Goal: Information Seeking & Learning: Learn about a topic

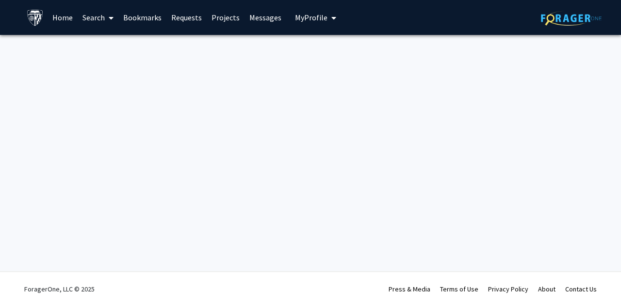
click at [226, 18] on link "Projects" at bounding box center [226, 17] width 38 height 34
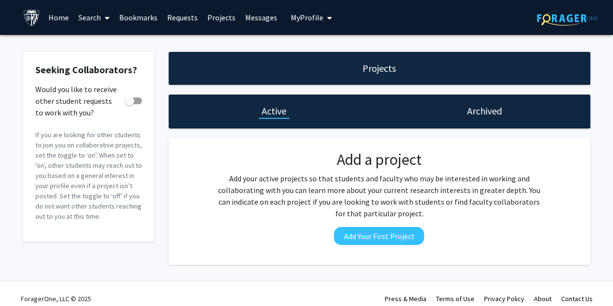
click at [104, 17] on span at bounding box center [105, 18] width 9 height 34
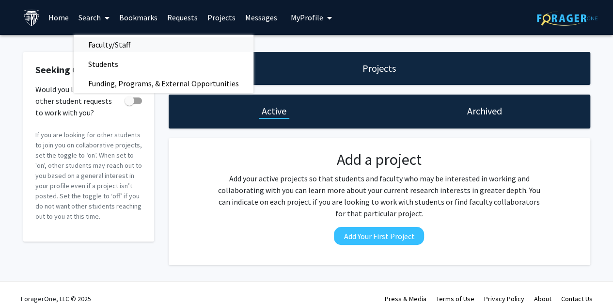
click at [97, 45] on span "Faculty/Staff" at bounding box center [109, 44] width 71 height 19
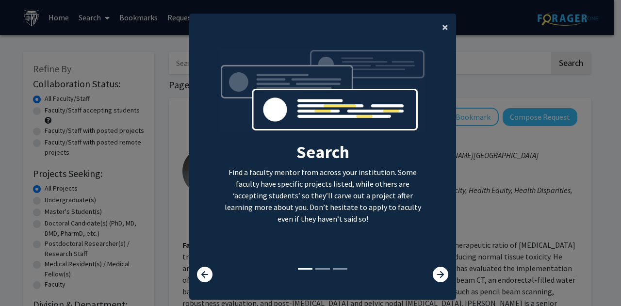
click at [442, 26] on span "×" at bounding box center [445, 26] width 6 height 15
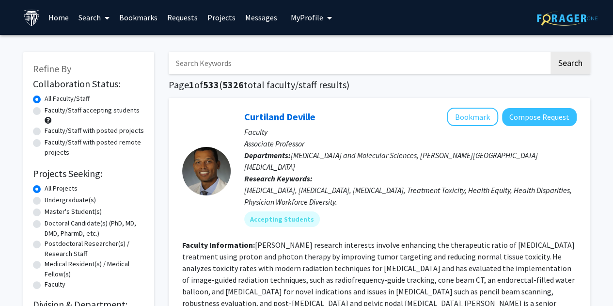
click at [396, 63] on input "Search Keywords" at bounding box center [359, 63] width 381 height 22
type input "cognitive"
click at [551, 52] on button "Search" at bounding box center [571, 63] width 40 height 22
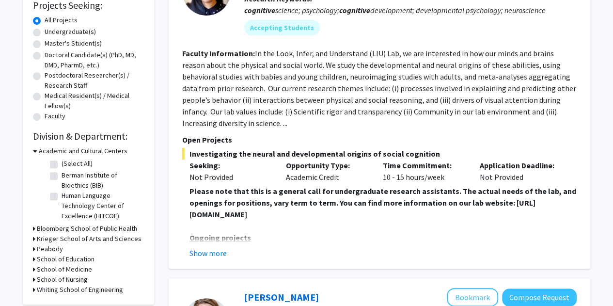
scroll to position [195, 0]
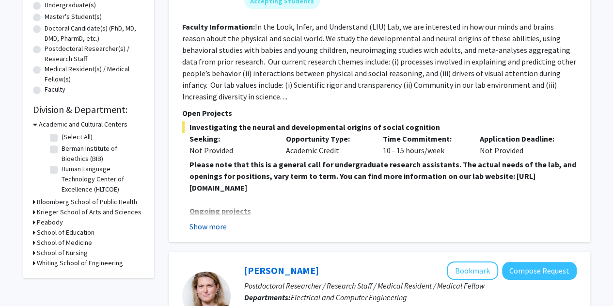
click at [214, 226] on button "Show more" at bounding box center [208, 227] width 37 height 12
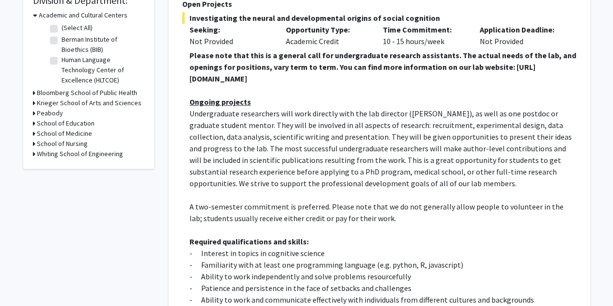
scroll to position [304, 0]
drag, startPoint x: 371, startPoint y: 79, endPoint x: 179, endPoint y: 78, distance: 192.5
click at [179, 78] on div "Shari Liu Bookmark Compose Request Faculty Assistant Professor Departments: Dep…" at bounding box center [380, 109] width 422 height 630
copy strong "https://www.liulaboratory.org/people/joining-the-lab"
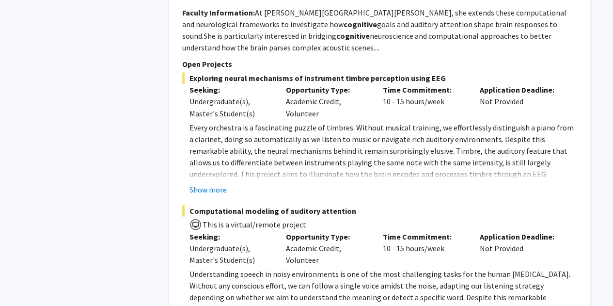
scroll to position [813, 0]
click at [211, 189] on button "Show more" at bounding box center [208, 190] width 37 height 12
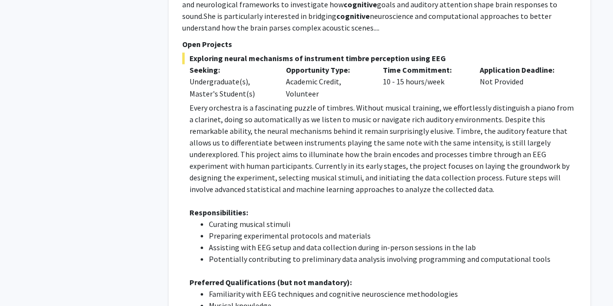
scroll to position [829, 0]
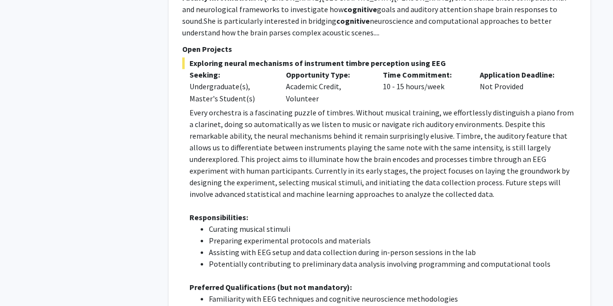
click at [405, 161] on p "Every orchestra is a fascinating puzzle of timbres. Without musical training, w…" at bounding box center [383, 152] width 387 height 93
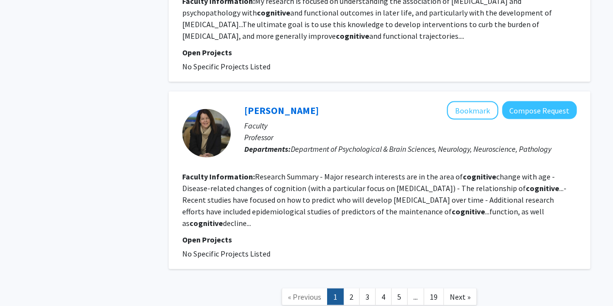
scroll to position [2824, 0]
click at [350, 288] on link "2" at bounding box center [351, 296] width 16 height 17
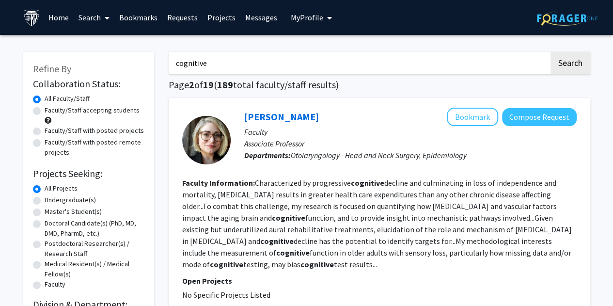
click at [59, 201] on label "Undergraduate(s)" at bounding box center [70, 200] width 51 height 10
click at [51, 201] on input "Undergraduate(s)" at bounding box center [48, 198] width 6 height 6
radio input "true"
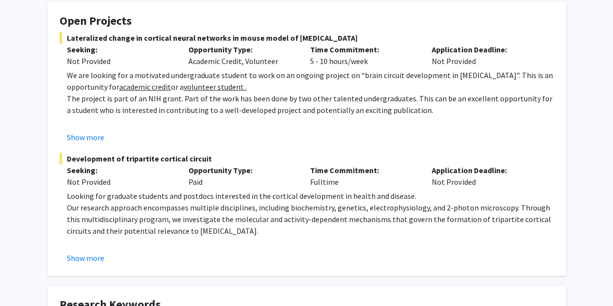
scroll to position [175, 0]
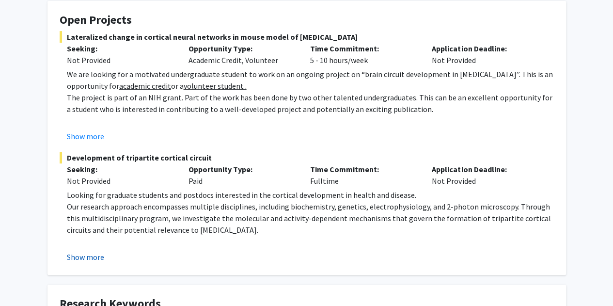
click at [86, 260] on button "Show more" at bounding box center [85, 257] width 37 height 12
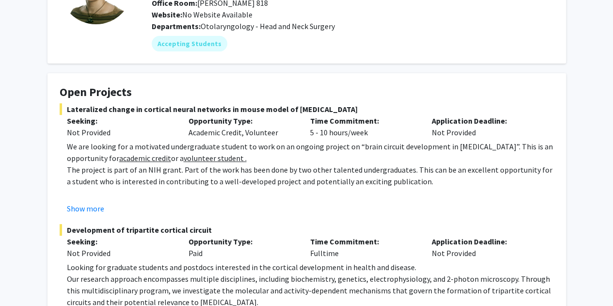
scroll to position [103, 0]
click at [184, 159] on u "volunteer student ." at bounding box center [215, 158] width 63 height 10
click at [91, 209] on button "Show more" at bounding box center [85, 208] width 37 height 12
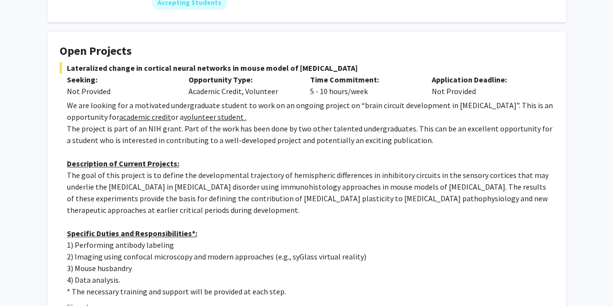
scroll to position [0, 0]
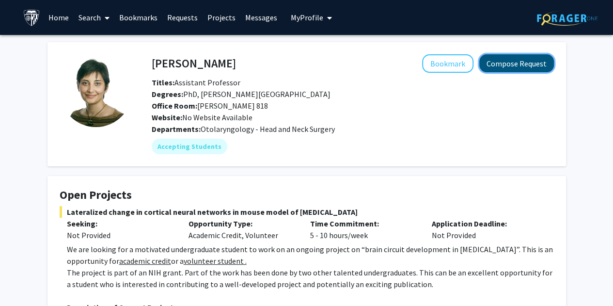
click at [497, 63] on button "Compose Request" at bounding box center [516, 63] width 75 height 18
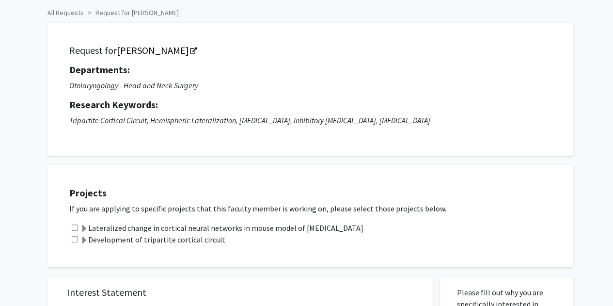
scroll to position [35, 0]
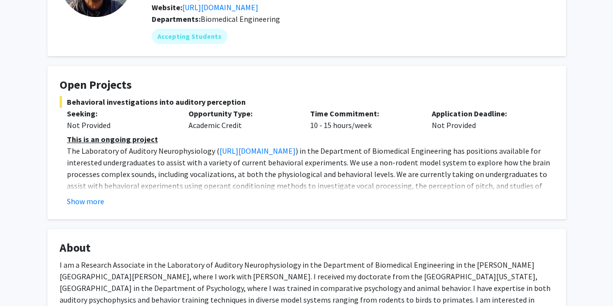
scroll to position [110, 0]
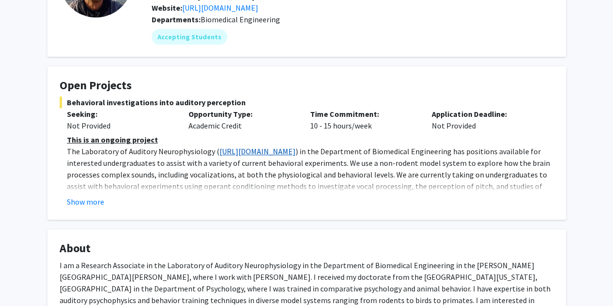
click at [296, 153] on link "http://wanglab.johnshopkins.edu/lab/WangLabWebsite/index.html" at bounding box center [258, 151] width 76 height 10
click at [88, 202] on button "Show more" at bounding box center [85, 202] width 37 height 12
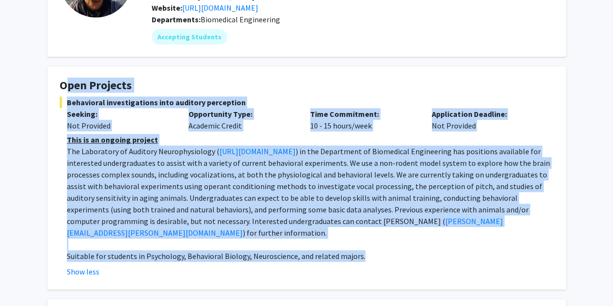
drag, startPoint x: 366, startPoint y: 256, endPoint x: 54, endPoint y: 90, distance: 353.1
click at [54, 90] on fg-card "Open Projects Behavioral investigations into auditory perception Seeking: Not P…" at bounding box center [307, 177] width 519 height 223
copy fg-card "Open Projects Behavioral investigations into auditory perception Seeking: Not P…"
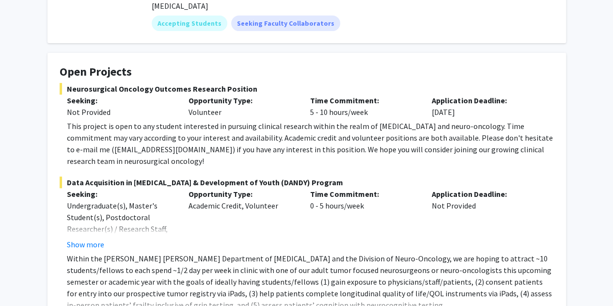
scroll to position [135, 0]
click at [96, 238] on button "Show more" at bounding box center [85, 244] width 37 height 12
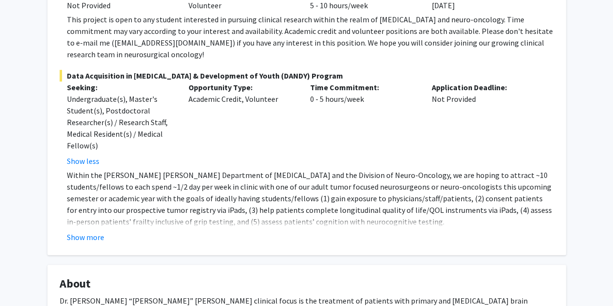
scroll to position [241, 0]
click at [93, 232] on button "Show more" at bounding box center [85, 238] width 37 height 12
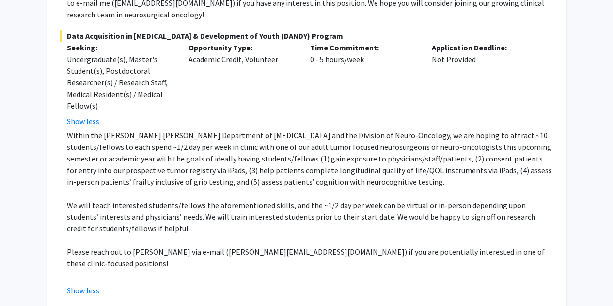
scroll to position [280, 0]
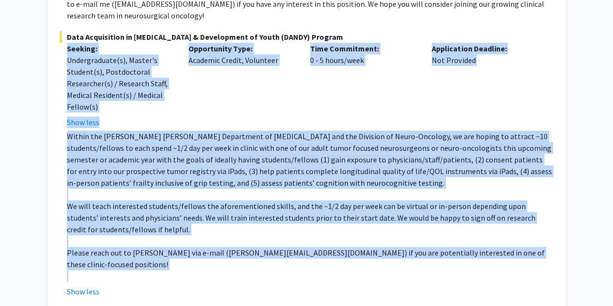
drag, startPoint x: 76, startPoint y: 254, endPoint x: 56, endPoint y: 31, distance: 223.9
click at [56, 31] on fg-card "Open Projects Neurosurgical Oncology Outcomes Research Position Seeking: Not Pr…" at bounding box center [307, 108] width 519 height 402
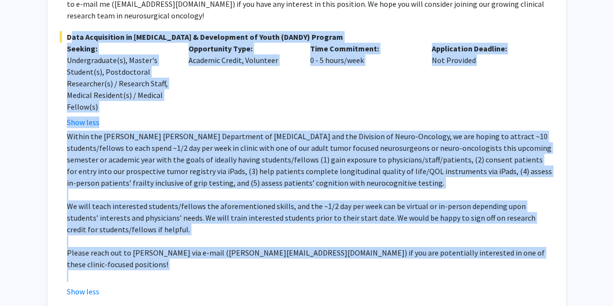
copy div "Data Acquisition in Neurosurgery & Development of Youth (DANDY) Program Seeking…"
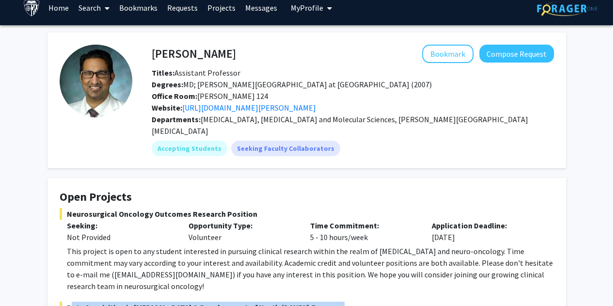
scroll to position [0, 0]
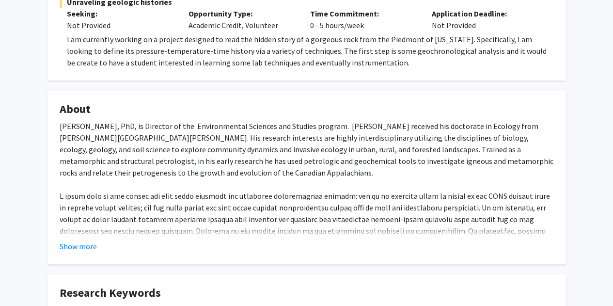
scroll to position [212, 0]
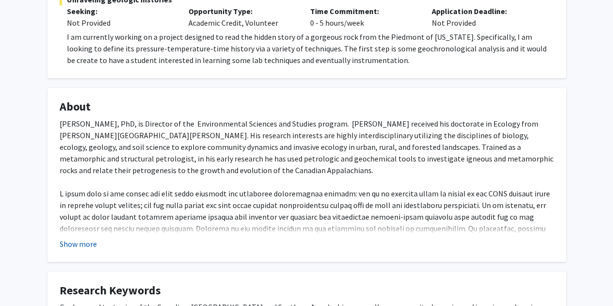
click at [83, 243] on button "Show more" at bounding box center [78, 244] width 37 height 12
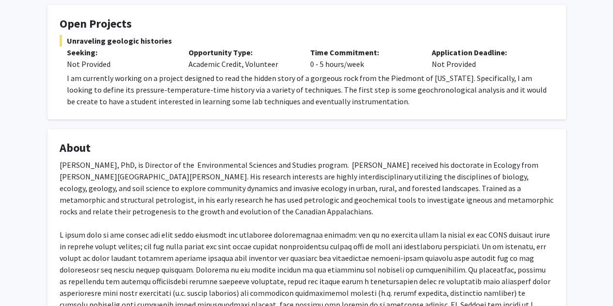
scroll to position [170, 0]
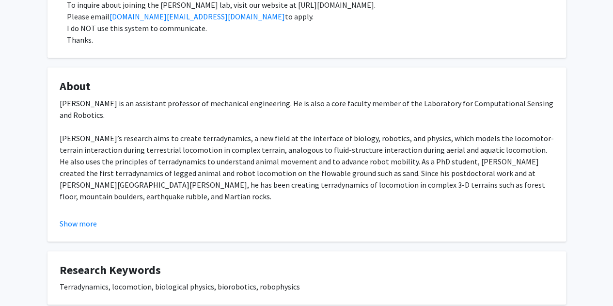
scroll to position [270, 0]
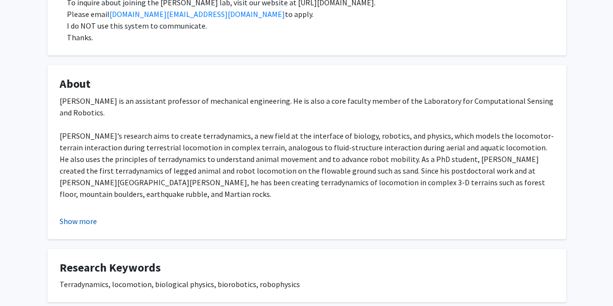
click at [78, 222] on button "Show more" at bounding box center [78, 221] width 37 height 12
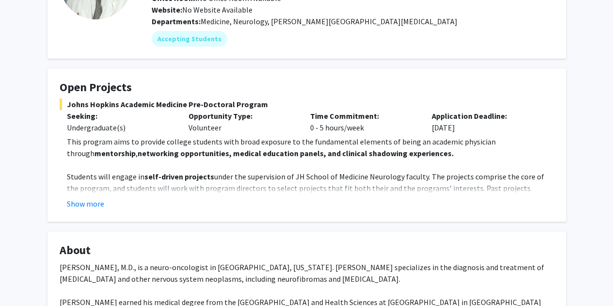
scroll to position [112, 0]
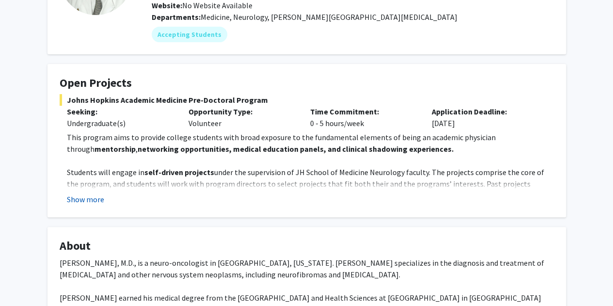
click at [82, 202] on button "Show more" at bounding box center [85, 199] width 37 height 12
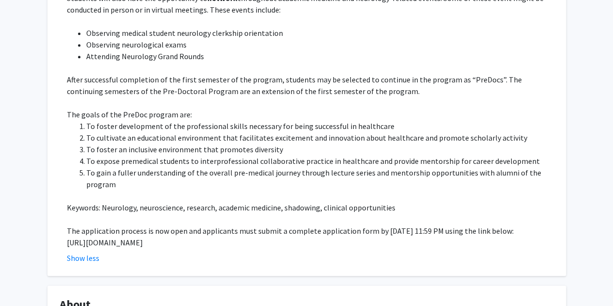
scroll to position [401, 0]
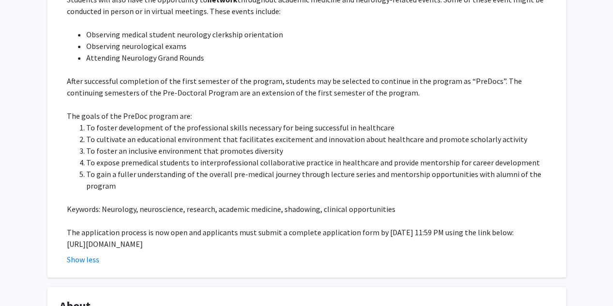
drag, startPoint x: 487, startPoint y: 230, endPoint x: 51, endPoint y: 234, distance: 435.4
click at [51, 234] on fg-card "Open Projects [PERSON_NAME] [PERSON_NAME] Academic Medicine Pre-Doctoral Progra…" at bounding box center [307, 26] width 519 height 502
copy p "[URL][DOMAIN_NAME]"
drag, startPoint x: 523, startPoint y: 220, endPoint x: 149, endPoint y: 40, distance: 414.2
click at [149, 41] on div "This program aims to provide college students with broad exposure to the fundam…" at bounding box center [310, 45] width 487 height 407
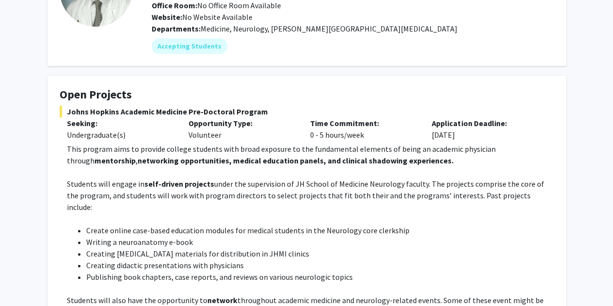
scroll to position [58, 0]
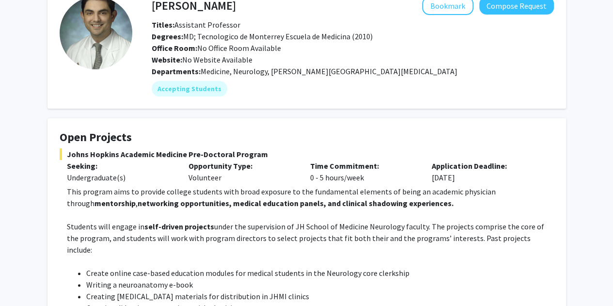
copy div "Loremipsumdol(s) Ametconsect Adip: Elitseddo Eius Temporinci: 3 - 1 utlab/etdo …"
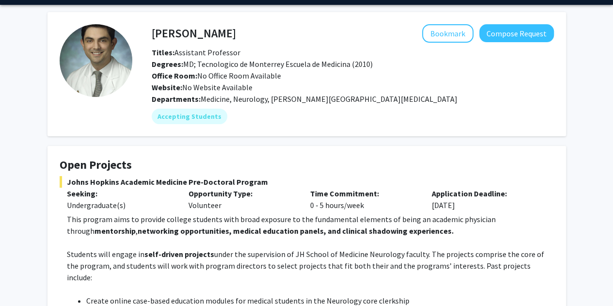
scroll to position [30, 0]
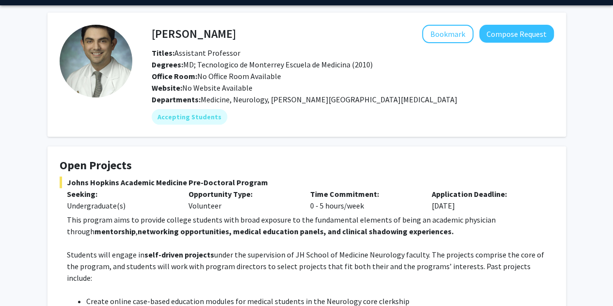
click at [250, 176] on span "Johns Hopkins Academic Medicine Pre-Doctoral Program" at bounding box center [307, 182] width 495 height 12
drag, startPoint x: 258, startPoint y: 181, endPoint x: 67, endPoint y: 180, distance: 191.0
click at [67, 180] on span "Johns Hopkins Academic Medicine Pre-Doctoral Program" at bounding box center [307, 182] width 495 height 12
copy span "Johns Hopkins Academic Medicine Pre-Doctoral Program"
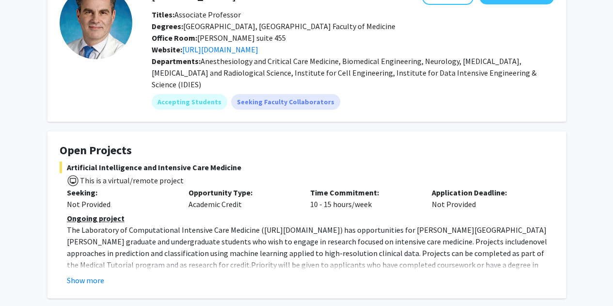
scroll to position [73, 0]
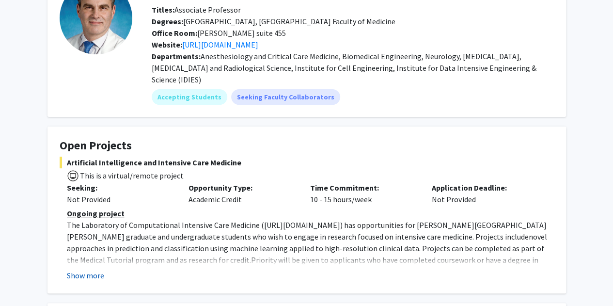
click at [92, 270] on button "Show more" at bounding box center [85, 276] width 37 height 12
